Goal: Information Seeking & Learning: Learn about a topic

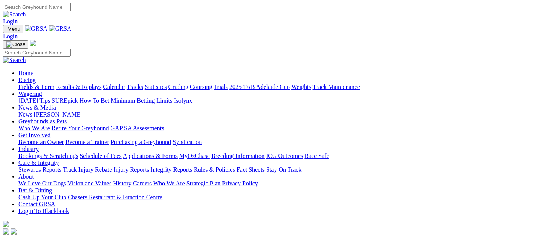
click at [36, 77] on link "Racing" at bounding box center [26, 80] width 17 height 7
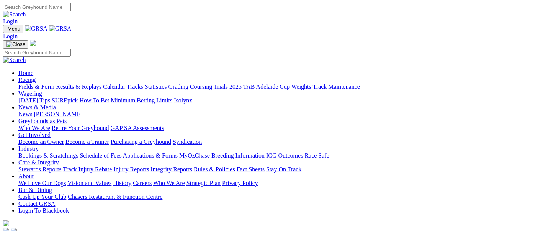
click at [23, 83] on link "Fields & Form" at bounding box center [36, 86] width 36 height 7
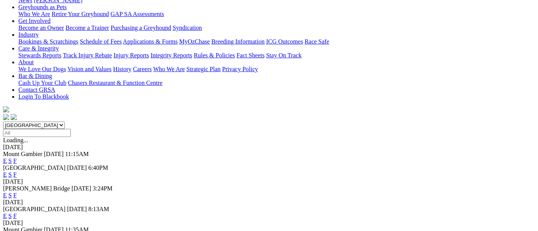
scroll to position [127, 0]
click at [17, 213] on link "F" at bounding box center [14, 216] width 3 height 7
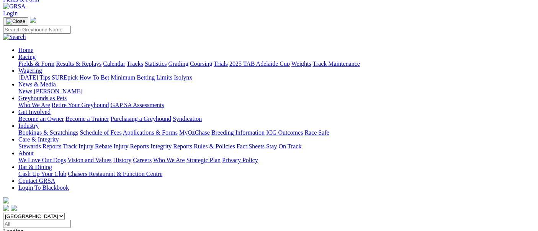
scroll to position [127, 0]
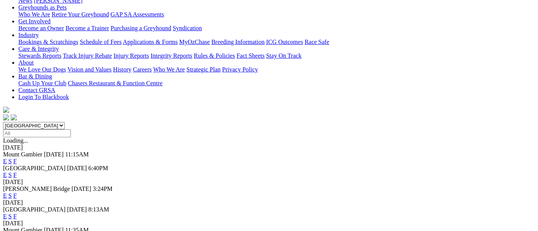
click at [17, 193] on link "F" at bounding box center [14, 196] width 3 height 7
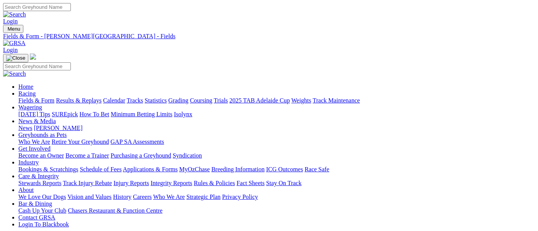
click at [28, 97] on link "Fields & Form" at bounding box center [36, 100] width 36 height 7
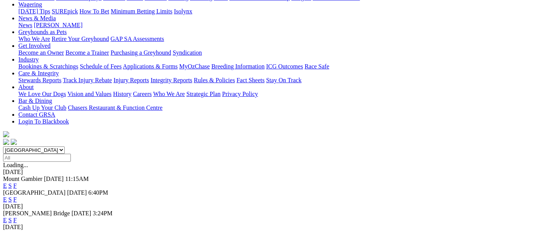
scroll to position [85, 0]
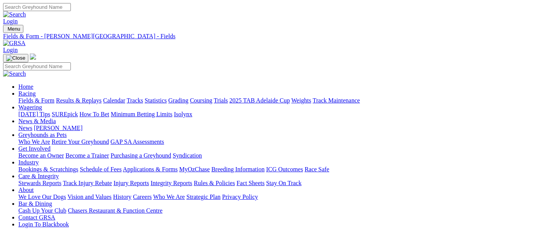
click at [125, 97] on link "Calendar" at bounding box center [114, 100] width 22 height 7
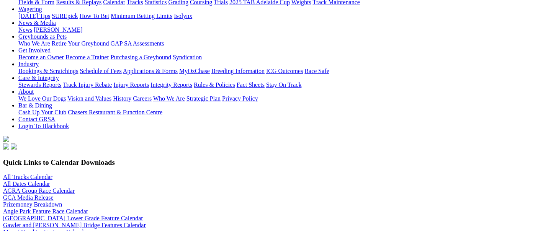
scroll to position [85, 0]
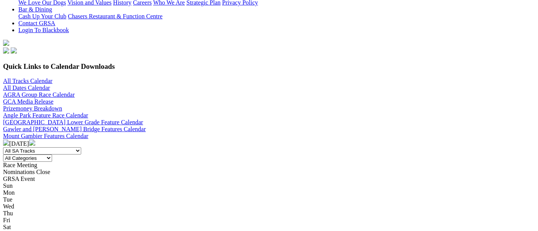
scroll to position [212, 0]
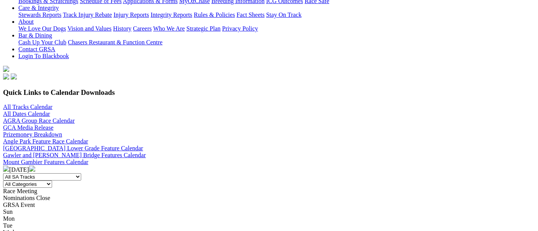
scroll to position [170, 0]
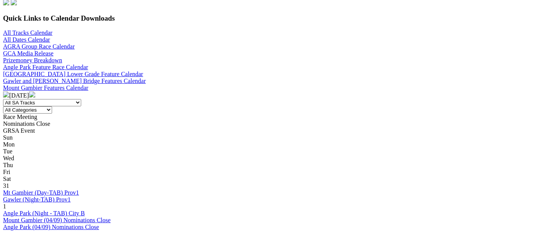
scroll to position [255, 0]
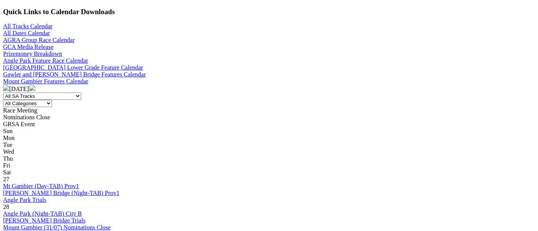
scroll to position [212, 0]
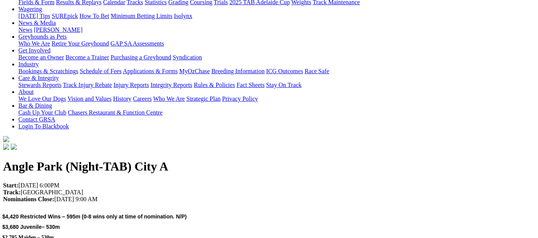
scroll to position [85, 0]
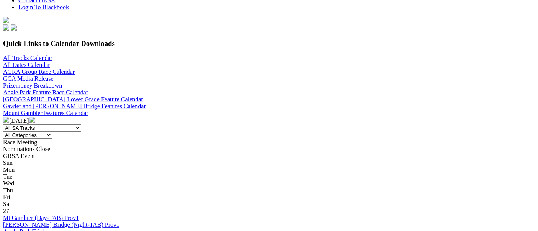
scroll to position [297, 0]
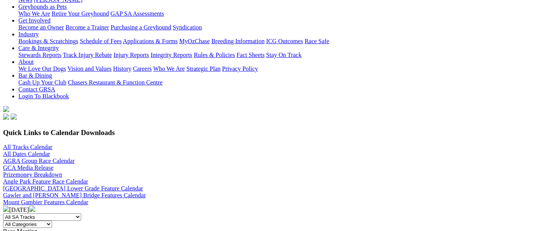
scroll to position [127, 0]
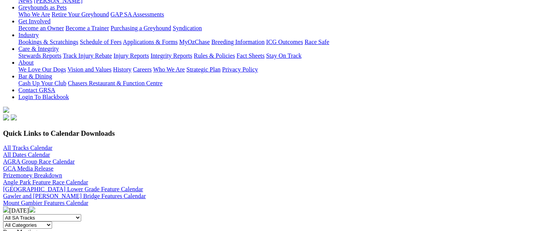
click at [35, 207] on img at bounding box center [32, 210] width 6 height 6
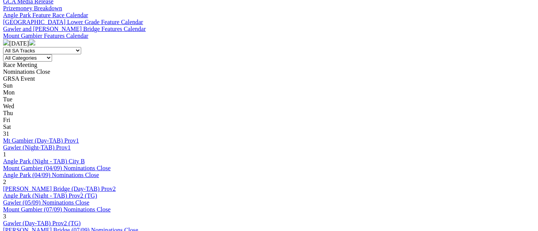
scroll to position [297, 0]
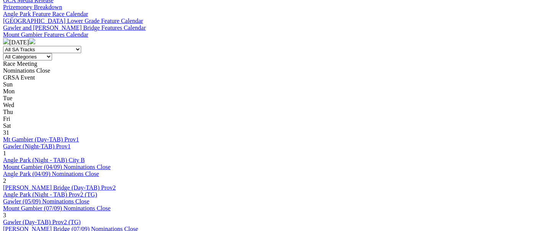
scroll to position [297, 0]
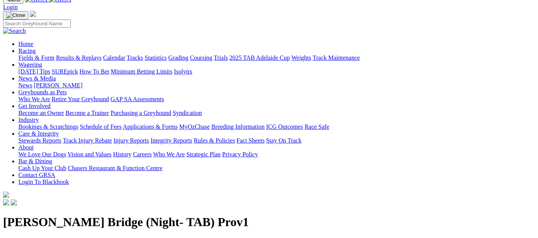
scroll to position [42, 0]
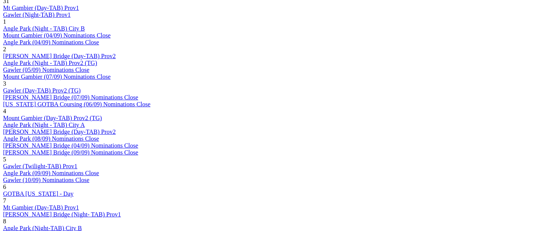
scroll to position [383, 0]
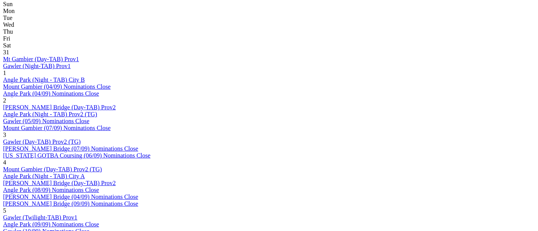
scroll to position [468, 0]
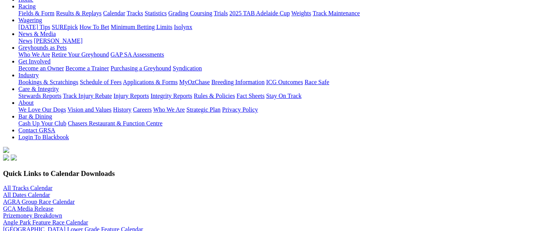
scroll to position [85, 0]
